Goal: Transaction & Acquisition: Download file/media

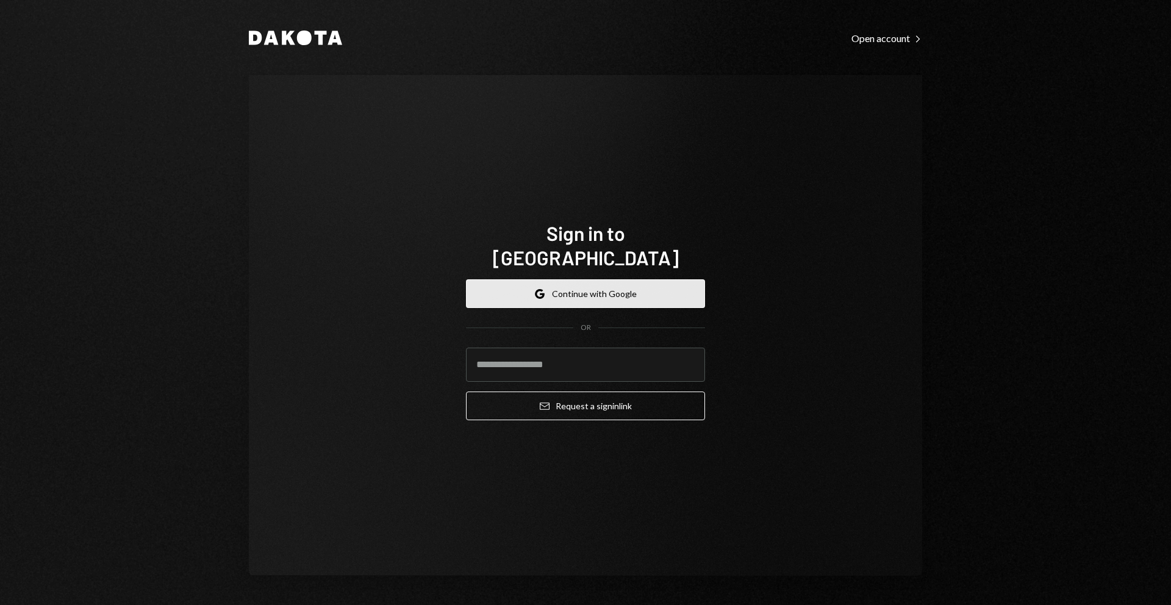
click at [572, 283] on button "Google Continue with Google" at bounding box center [585, 293] width 239 height 29
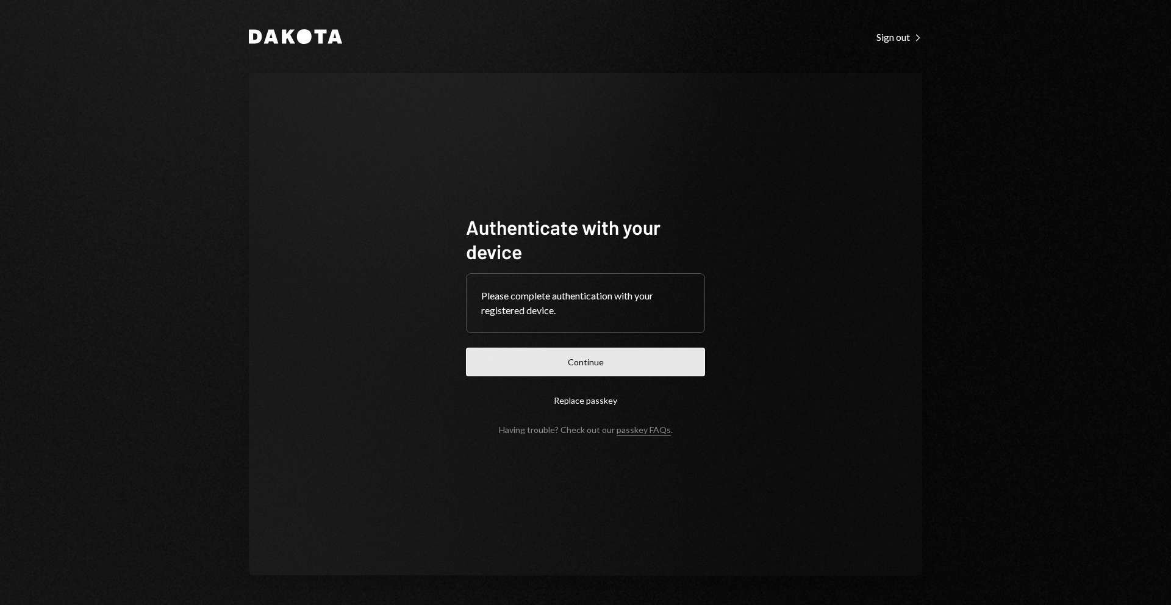
click at [610, 360] on button "Continue" at bounding box center [585, 362] width 239 height 29
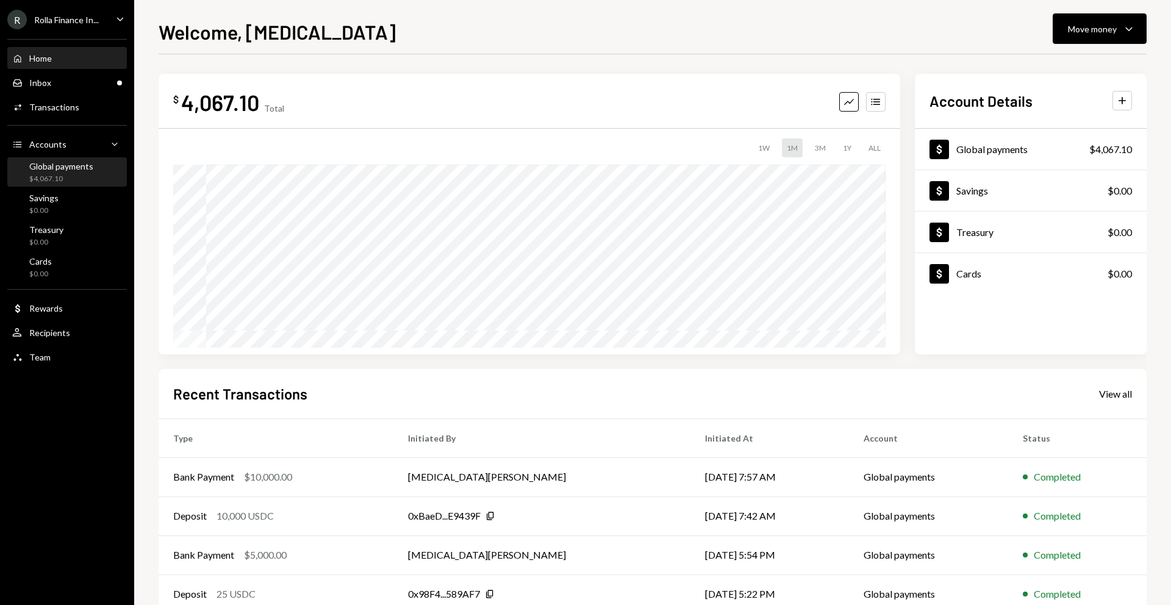
click at [55, 184] on div "Global payments $4,067.10" at bounding box center [67, 173] width 110 height 28
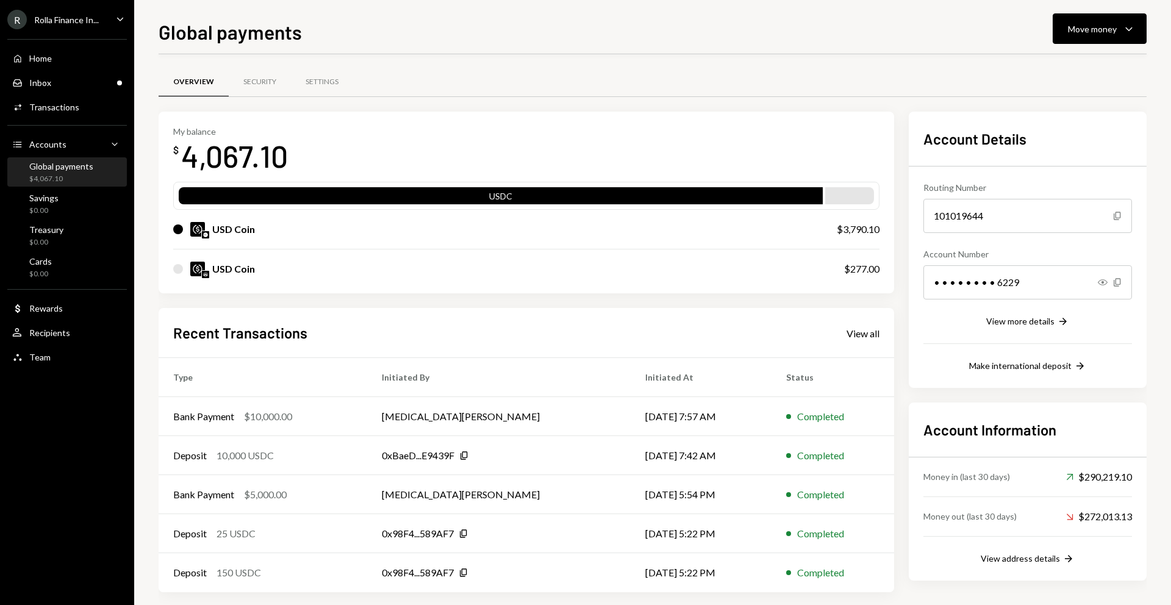
scroll to position [12, 0]
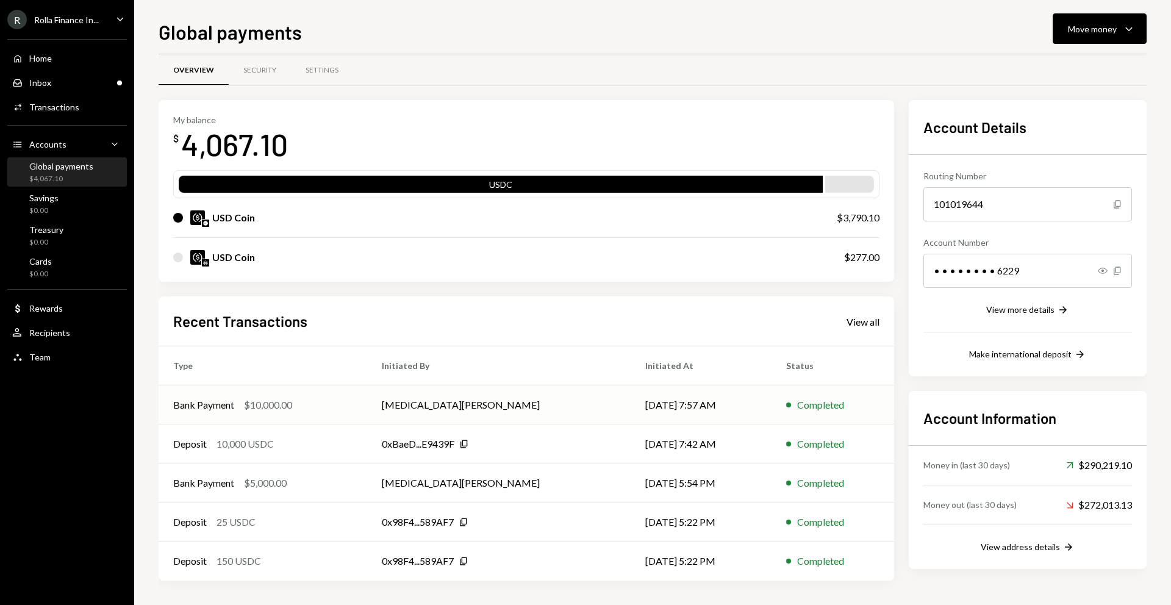
click at [564, 400] on td "[MEDICAL_DATA][PERSON_NAME]" at bounding box center [498, 404] width 263 height 39
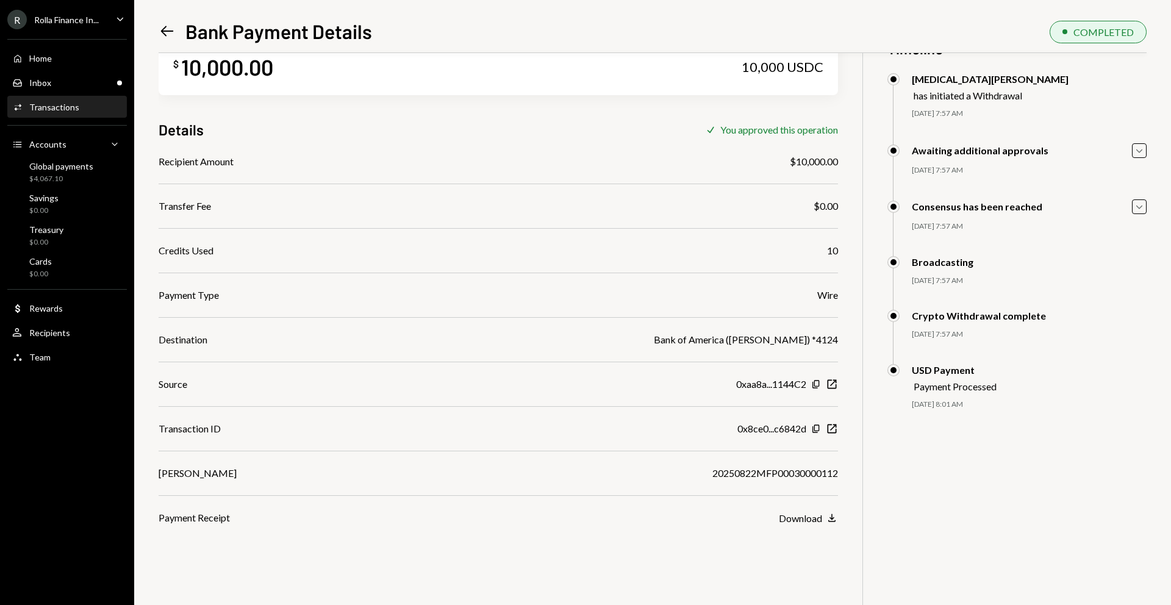
scroll to position [53, 0]
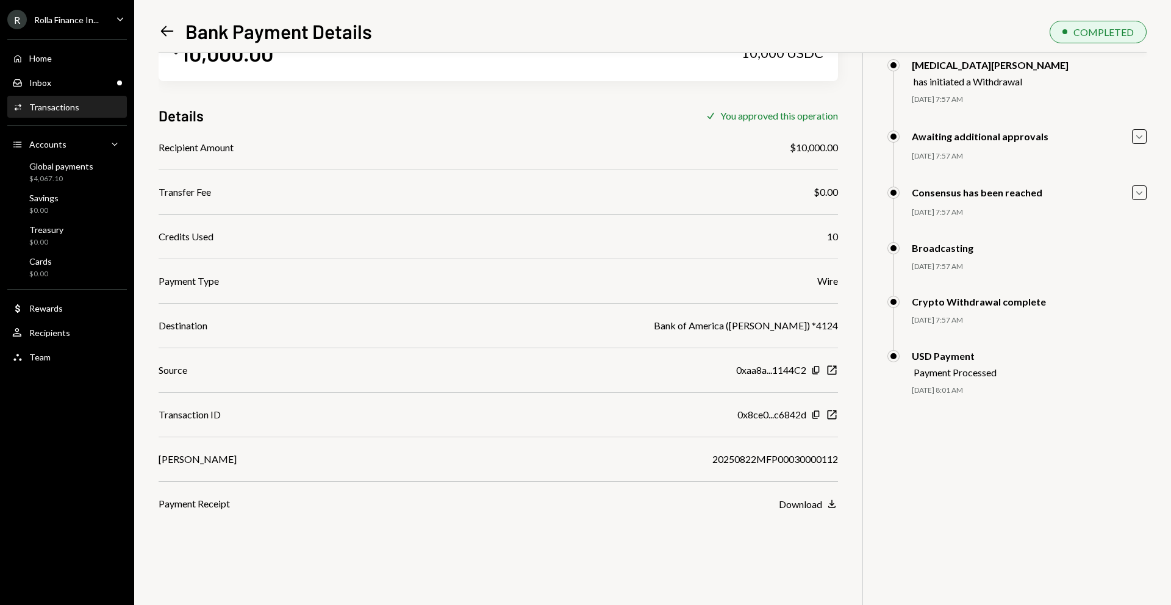
click at [745, 464] on div "20250822MFP00030000112" at bounding box center [775, 459] width 126 height 15
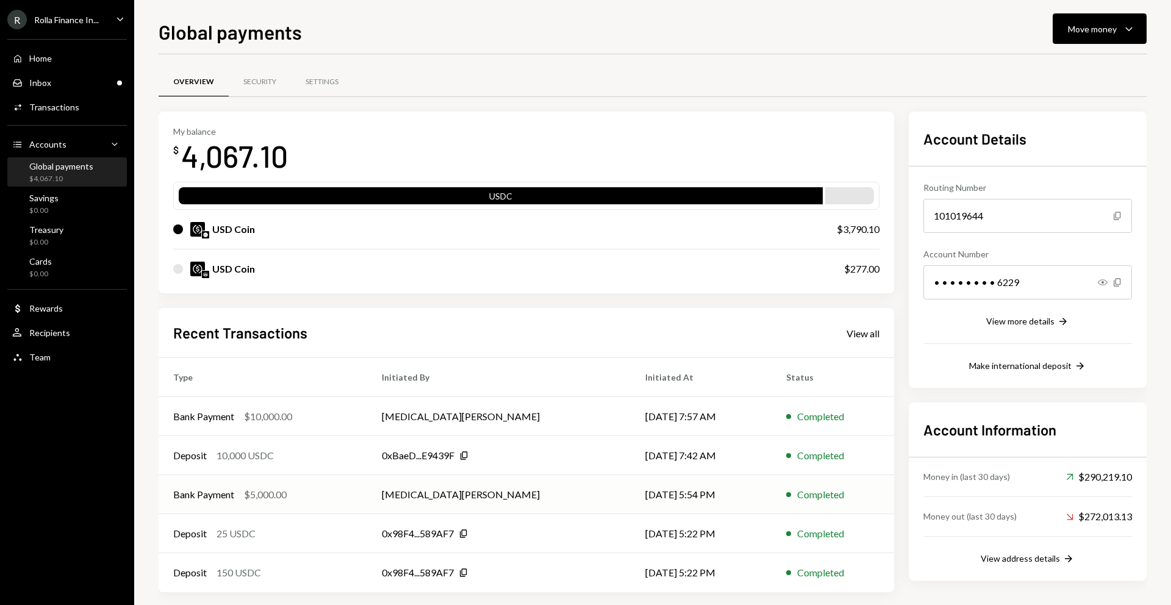
click at [712, 494] on td "08/21/25 5:54 PM" at bounding box center [700, 494] width 141 height 39
click at [655, 415] on td "08/22/25 7:57 AM" at bounding box center [700, 416] width 141 height 39
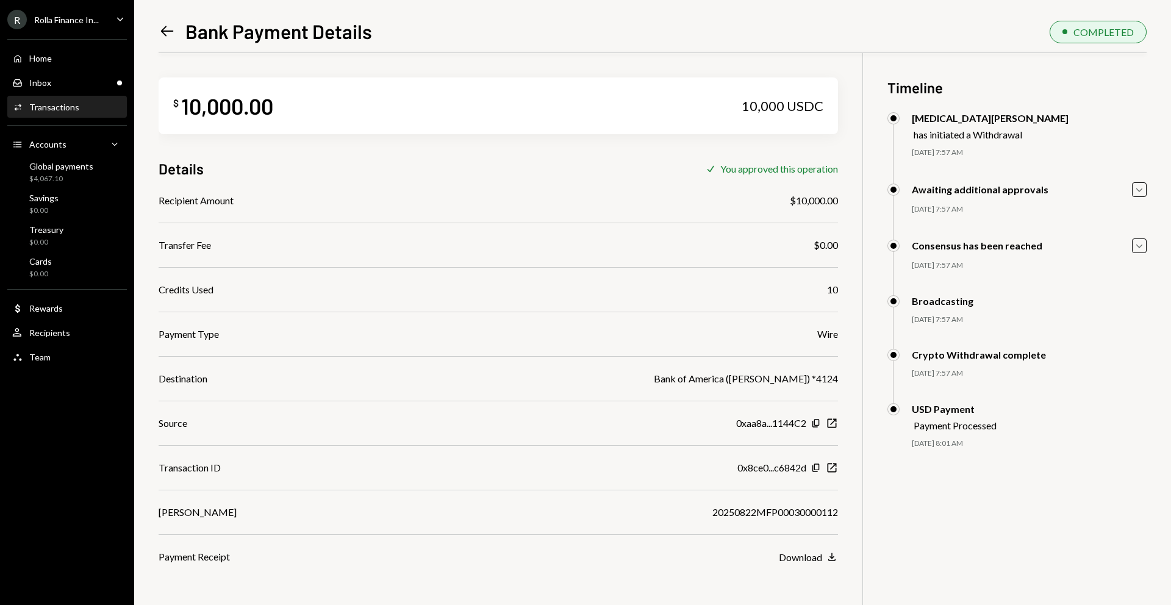
scroll to position [53, 0]
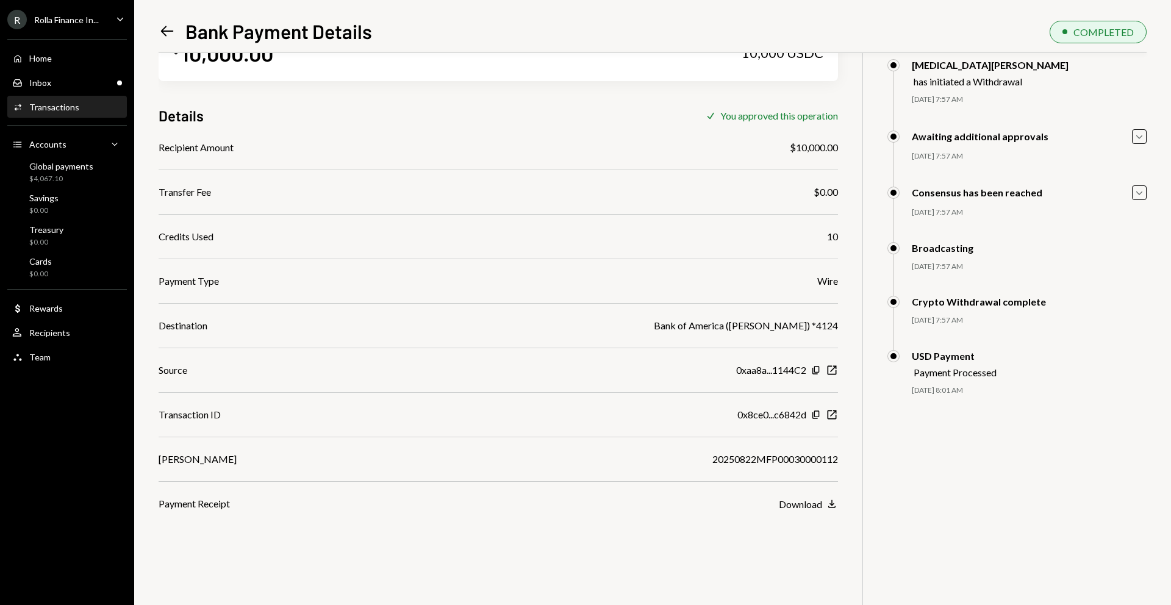
click at [521, 255] on div "Recipient Amount $10,000.00 Transfer Fee $0.00 Credits Used 10 Payment Type Wir…" at bounding box center [498, 325] width 679 height 371
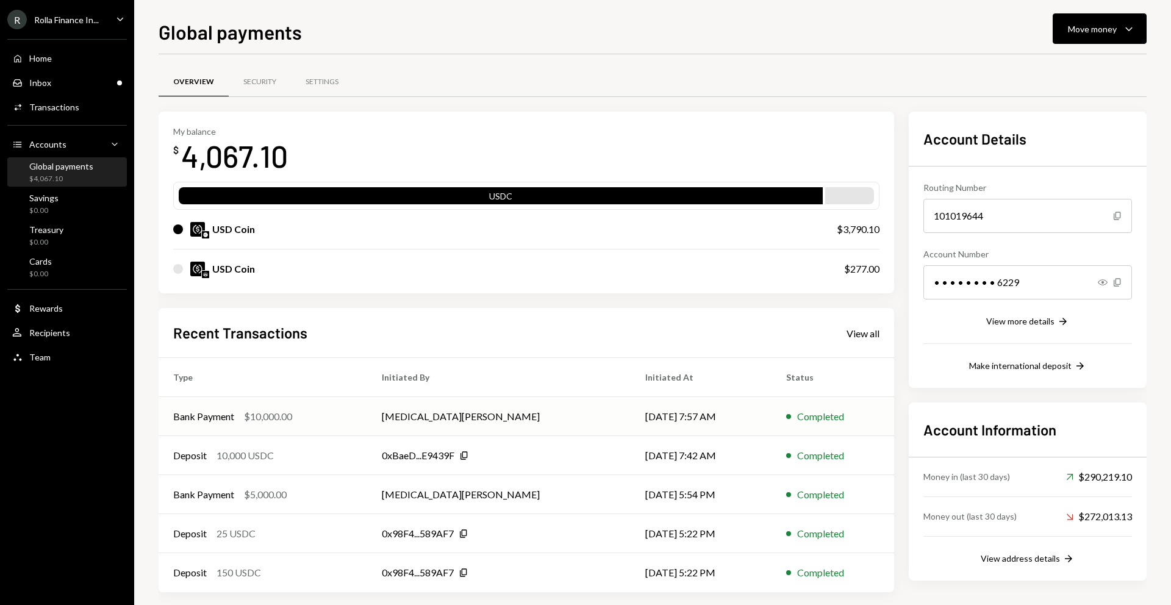
click at [418, 422] on td "Tobi Oduah" at bounding box center [498, 416] width 263 height 39
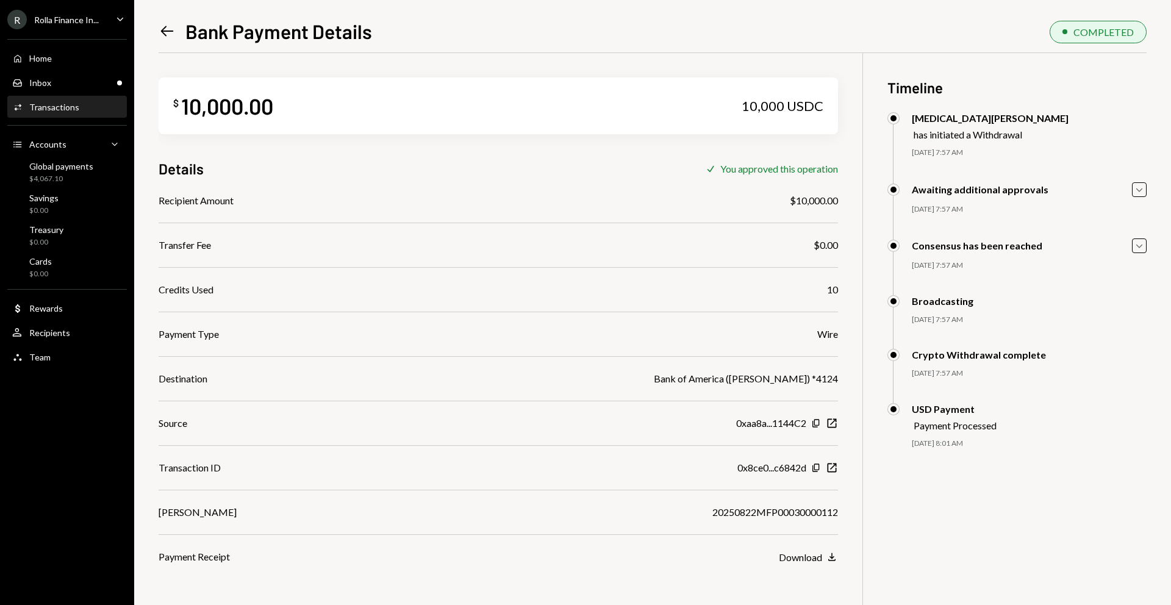
click at [165, 32] on icon "Left Arrow" at bounding box center [167, 31] width 17 height 17
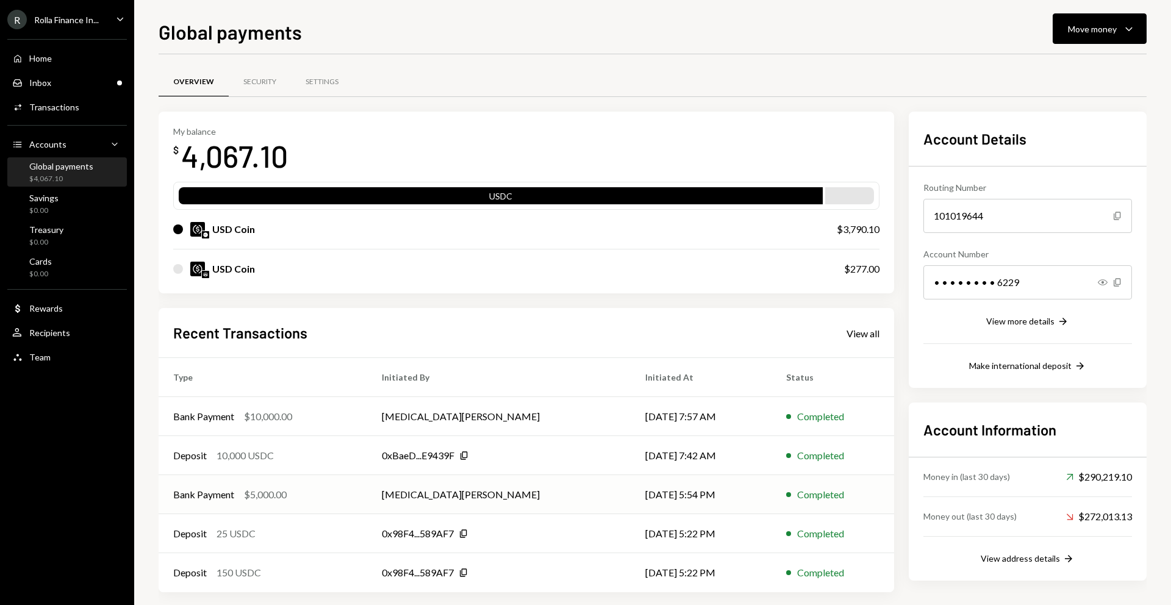
click at [352, 493] on div "Bank Payment $5,000.00" at bounding box center [262, 494] width 179 height 15
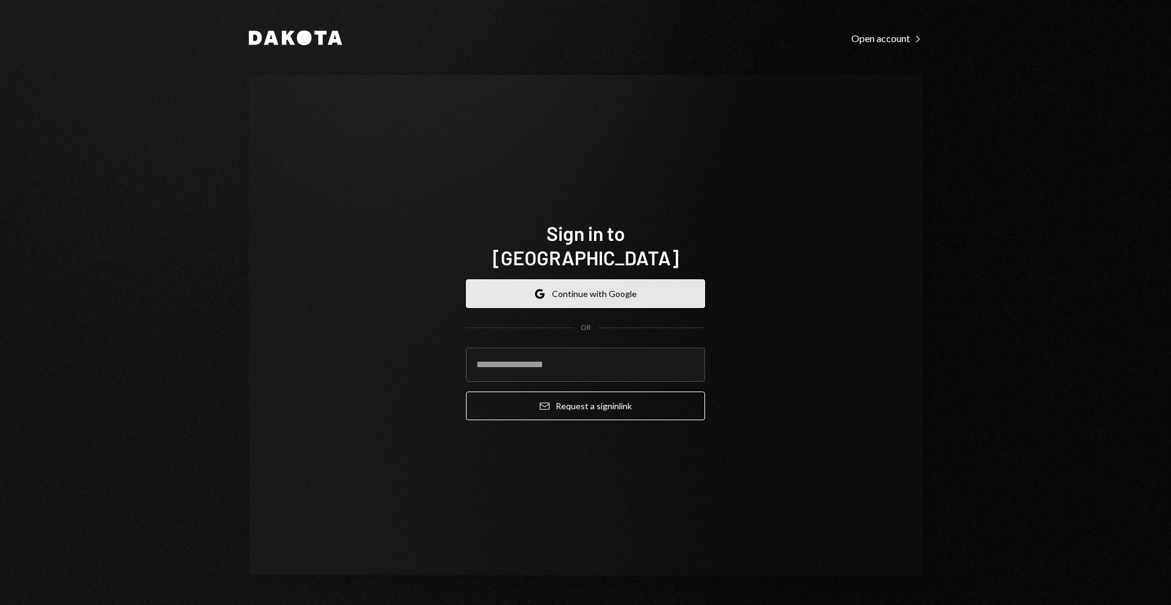
click at [577, 294] on button "Google Continue with Google" at bounding box center [585, 293] width 239 height 29
click at [546, 269] on div "Google Continue with Google OR Email Request a sign in link" at bounding box center [585, 349] width 239 height 160
click at [541, 279] on button "Google Continue with Google" at bounding box center [585, 293] width 239 height 29
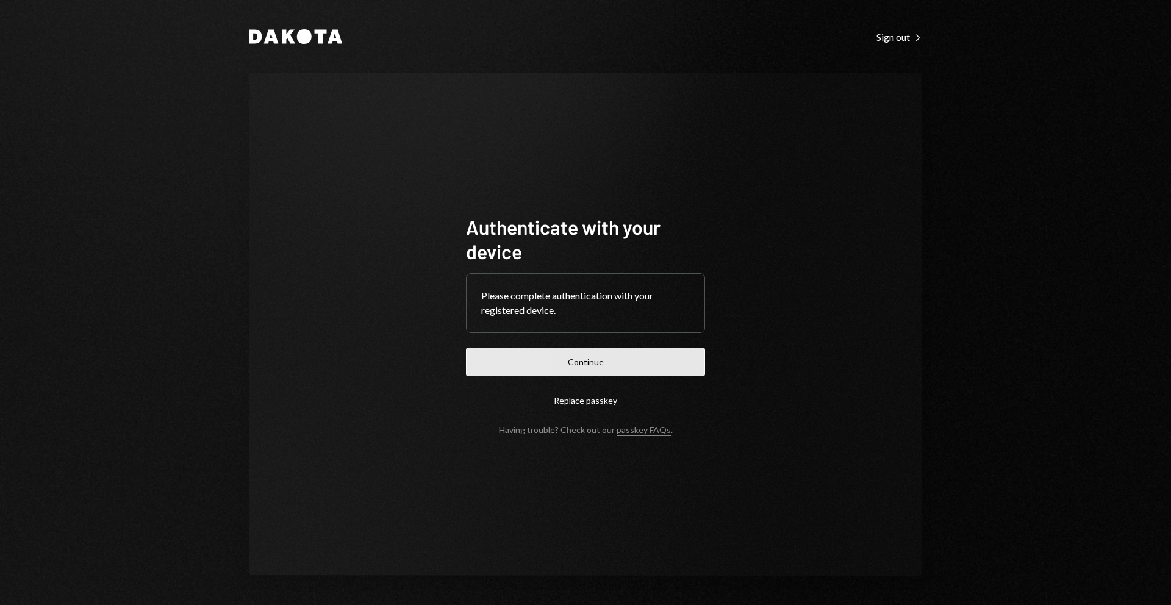
click at [543, 352] on button "Continue" at bounding box center [585, 362] width 239 height 29
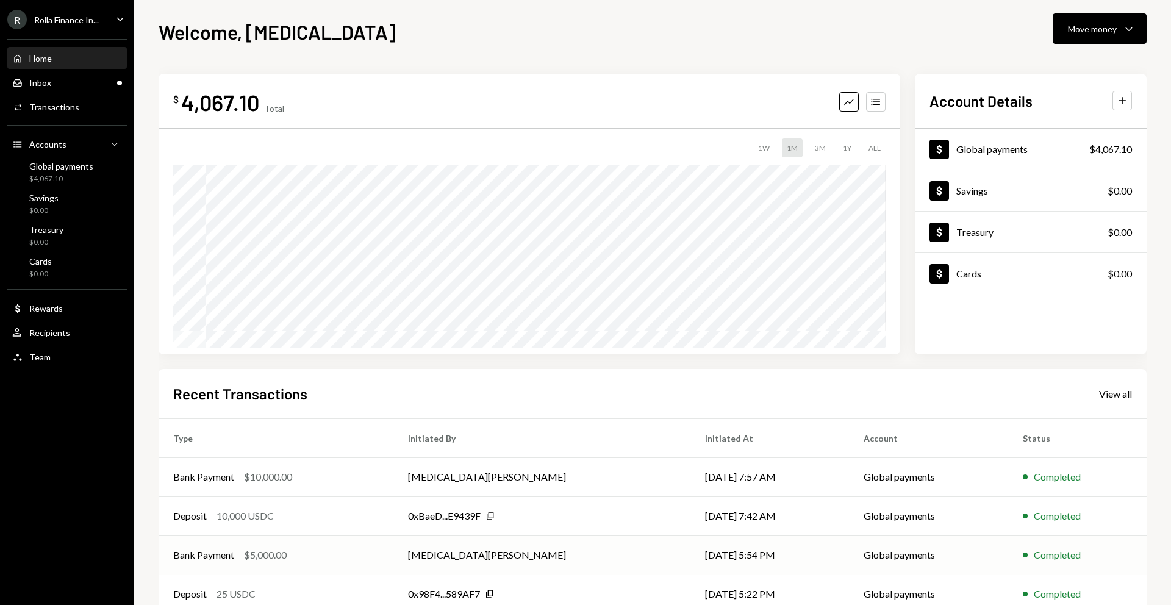
click at [265, 553] on div "$5,000.00" at bounding box center [265, 555] width 43 height 15
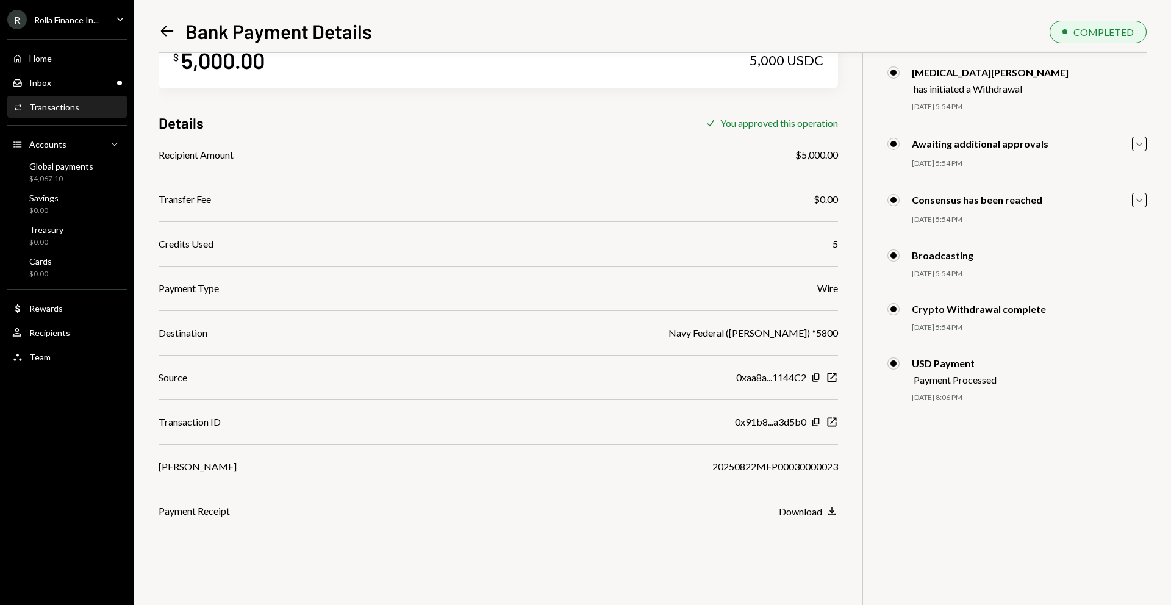
scroll to position [53, 0]
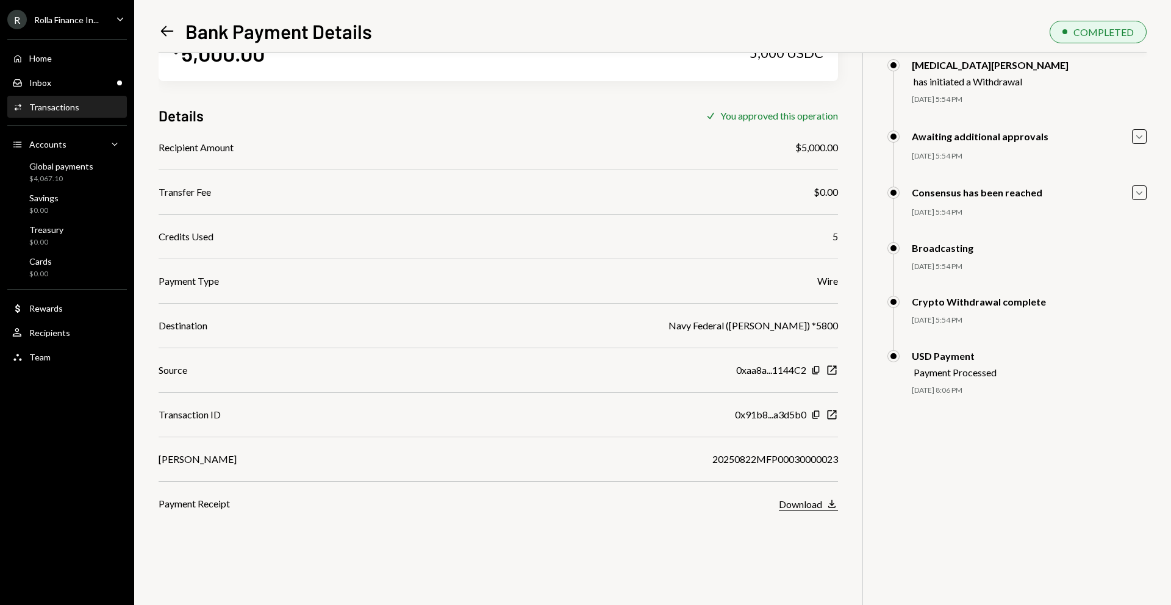
click at [793, 503] on div "Download" at bounding box center [800, 504] width 43 height 12
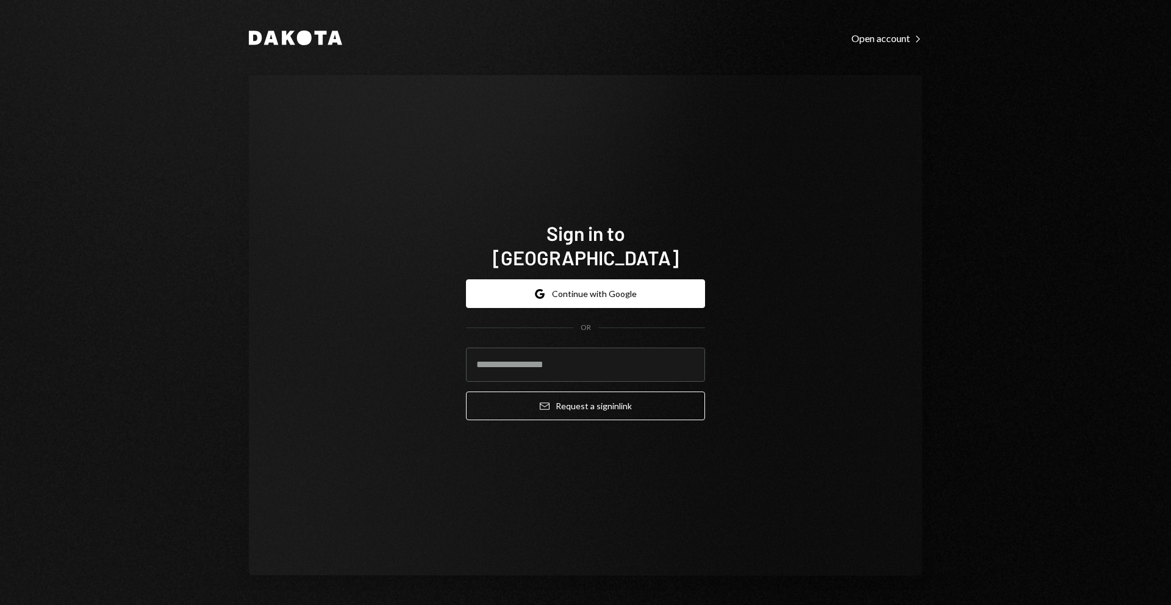
click at [1058, 95] on div "Dakota Open account Right Caret Sign in to [GEOGRAPHIC_DATA] Google Continue wi…" at bounding box center [585, 302] width 1171 height 605
